Goal: Find specific page/section: Find specific page/section

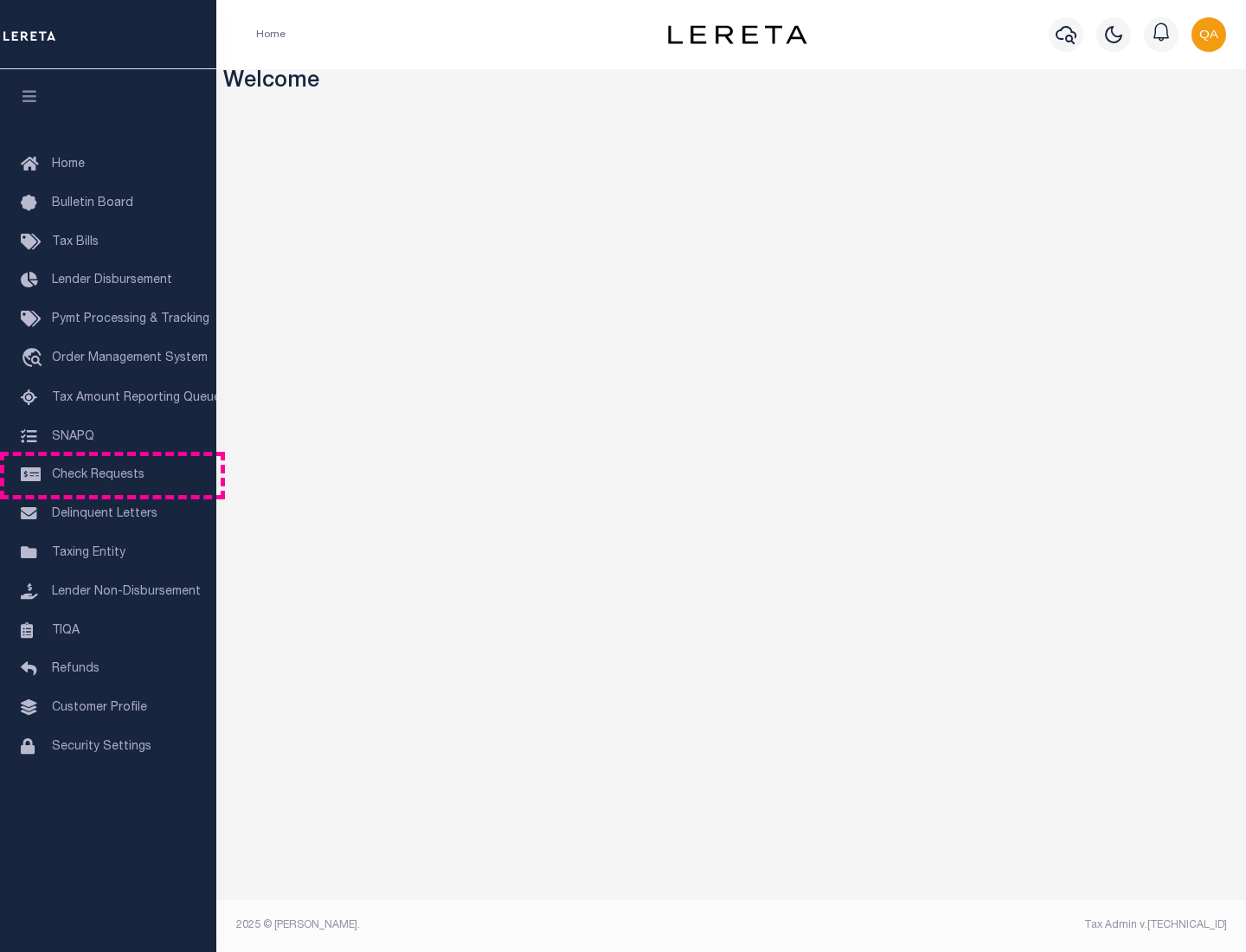
click at [109, 475] on span "Check Requests" at bounding box center [98, 475] width 92 height 12
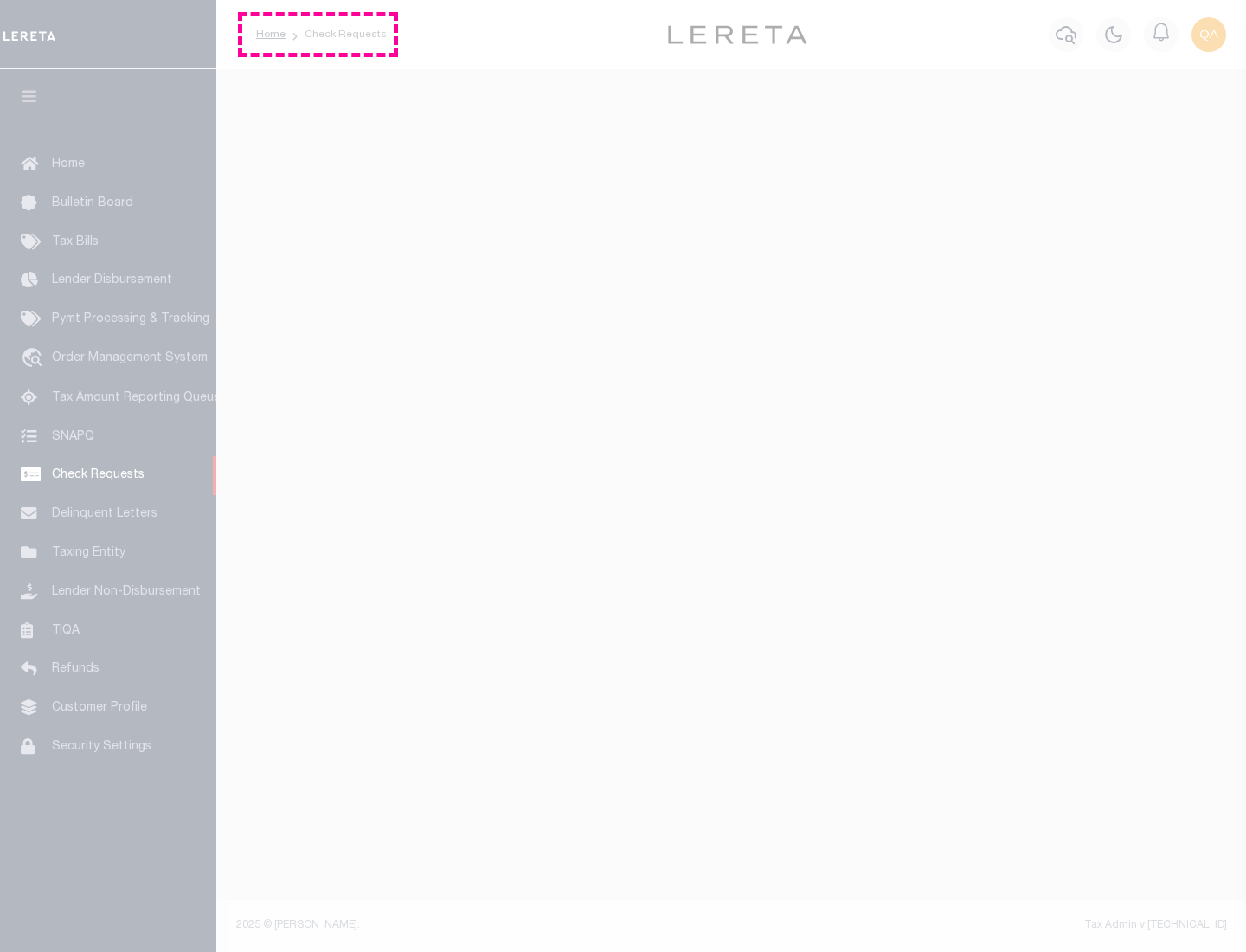
select select "50"
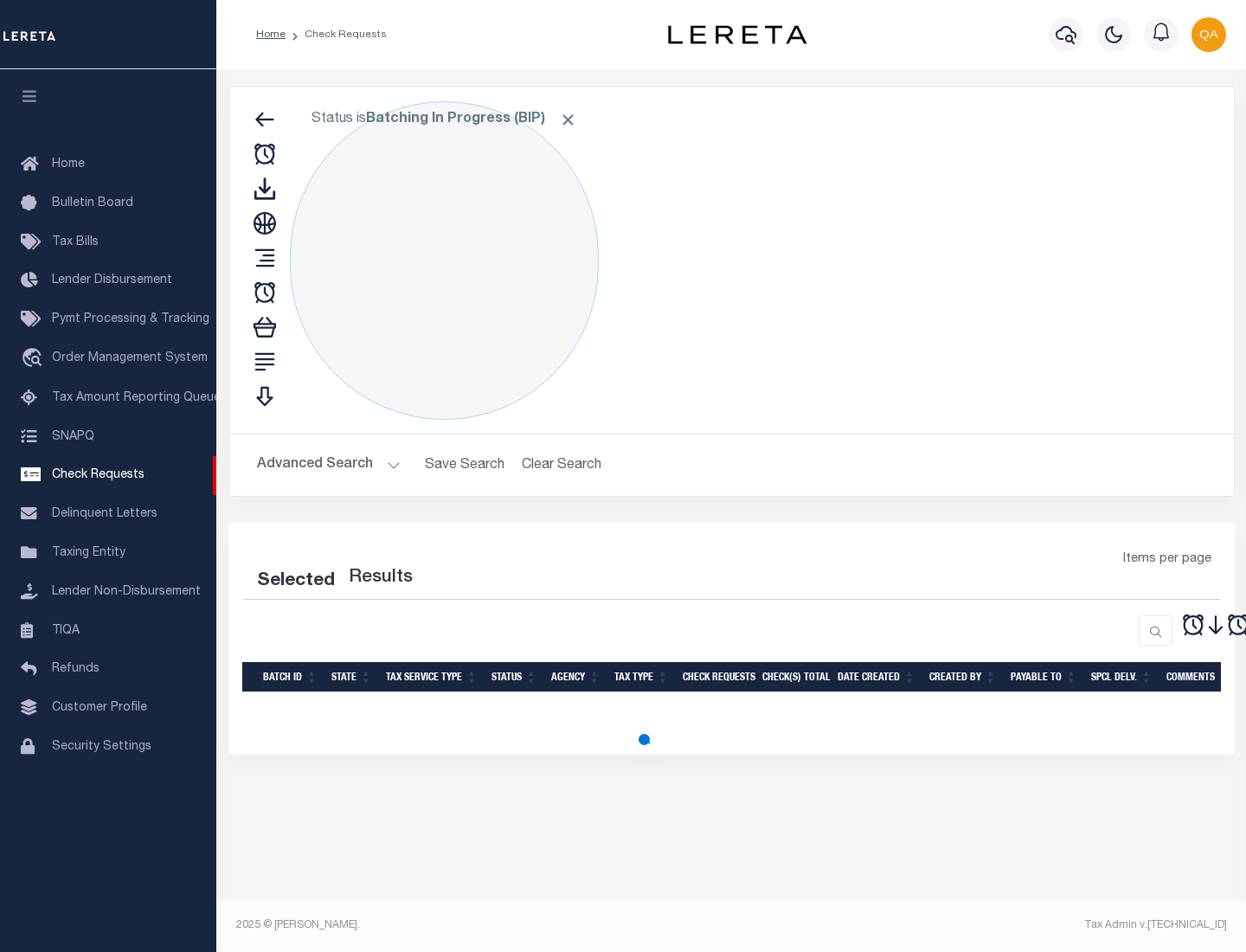
select select "50"
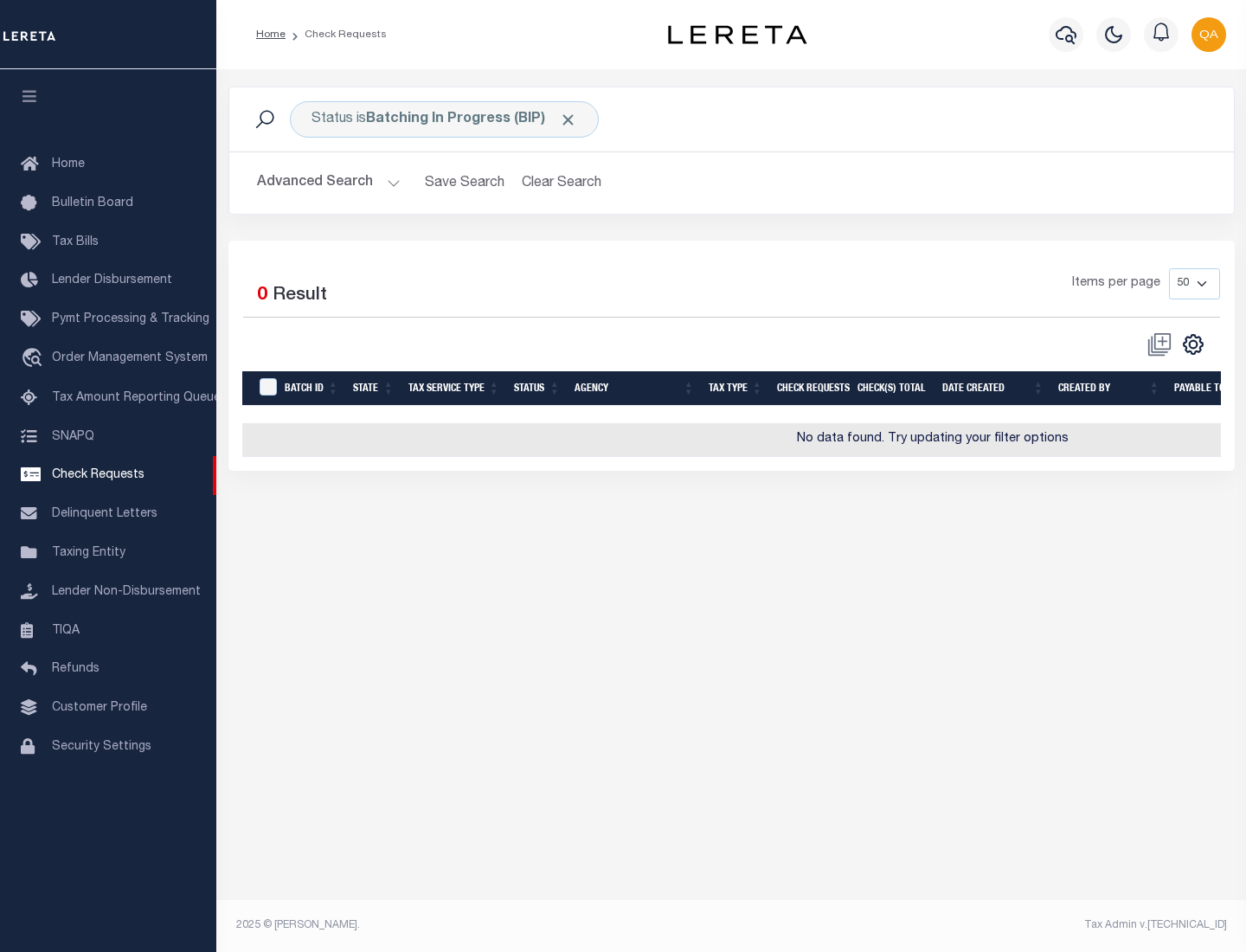
click at [568, 119] on span "Click to Remove" at bounding box center [567, 119] width 18 height 18
